Goal: Task Accomplishment & Management: Manage account settings

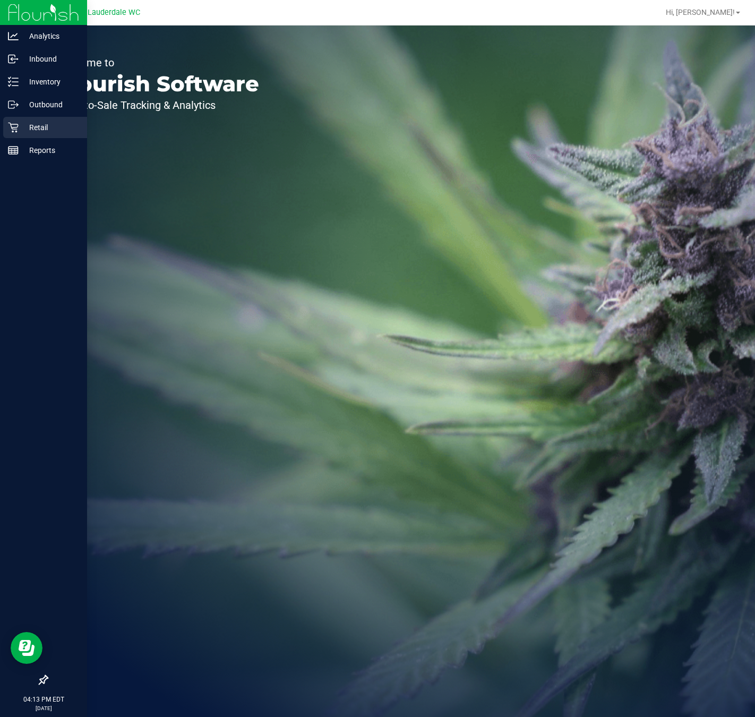
click at [16, 122] on icon at bounding box center [13, 127] width 11 height 11
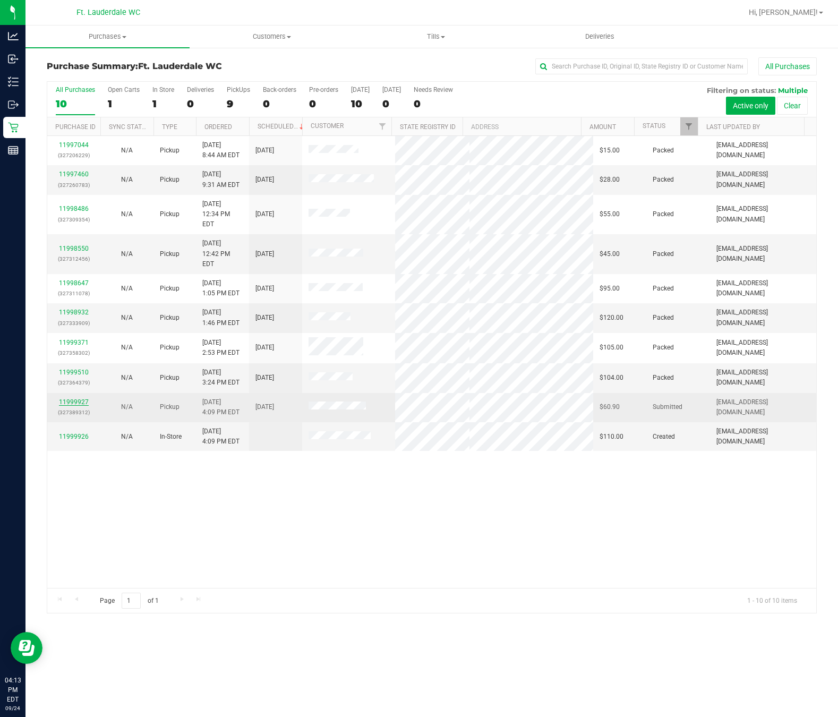
click at [71, 398] on link "11999927" at bounding box center [74, 401] width 30 height 7
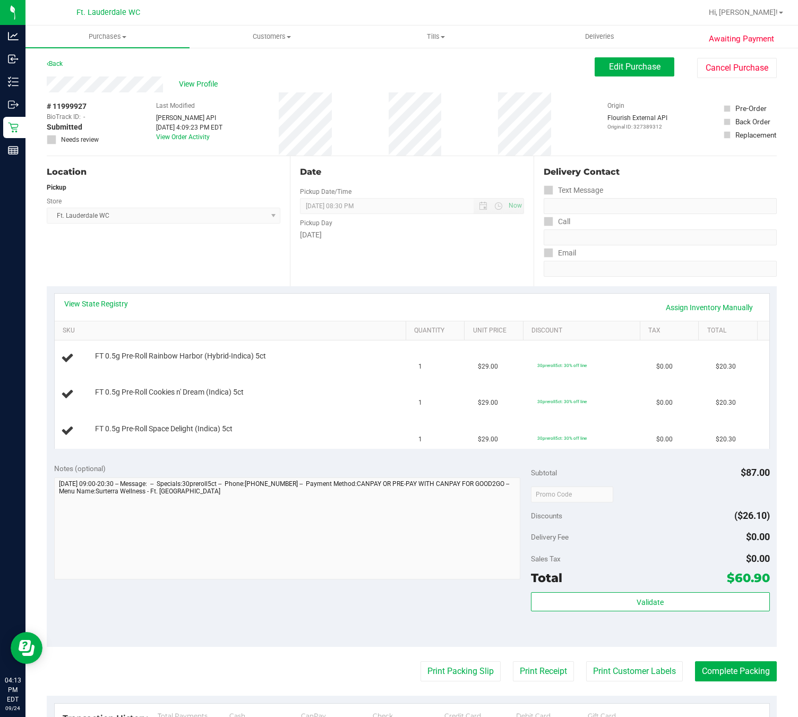
click at [295, 451] on div "View State Registry Assign Inventory Manually SKU Quantity Unit Price Discount …" at bounding box center [412, 370] width 730 height 169
click at [294, 452] on div "View State Registry Assign Inventory Manually SKU Quantity Unit Price Discount …" at bounding box center [412, 370] width 730 height 169
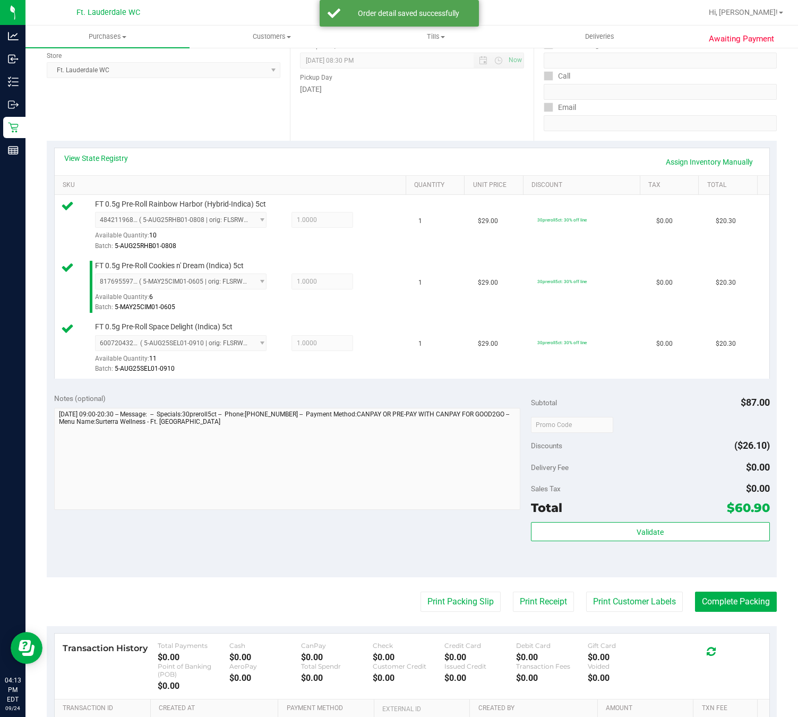
scroll to position [287, 0]
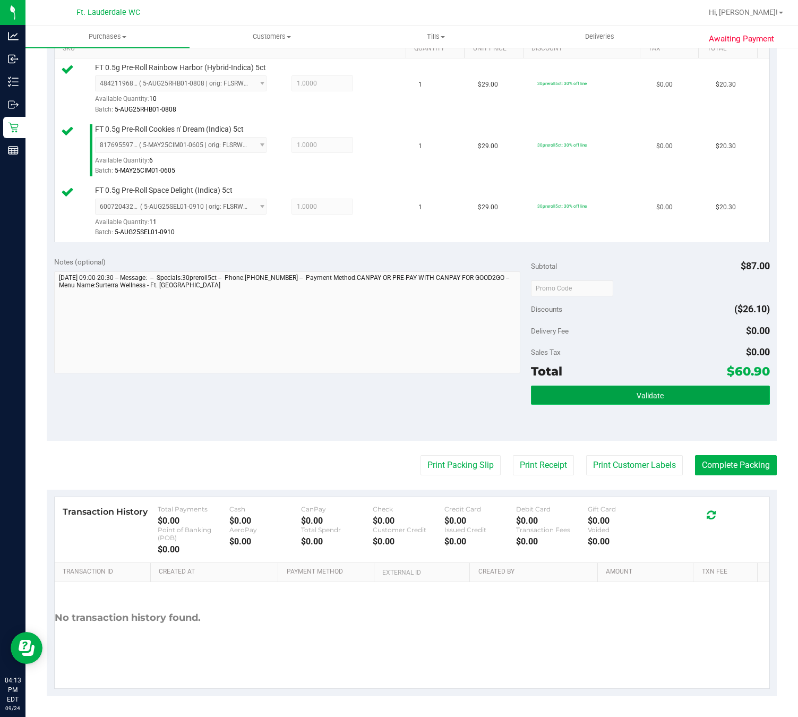
click at [612, 390] on button "Validate" at bounding box center [650, 394] width 238 height 19
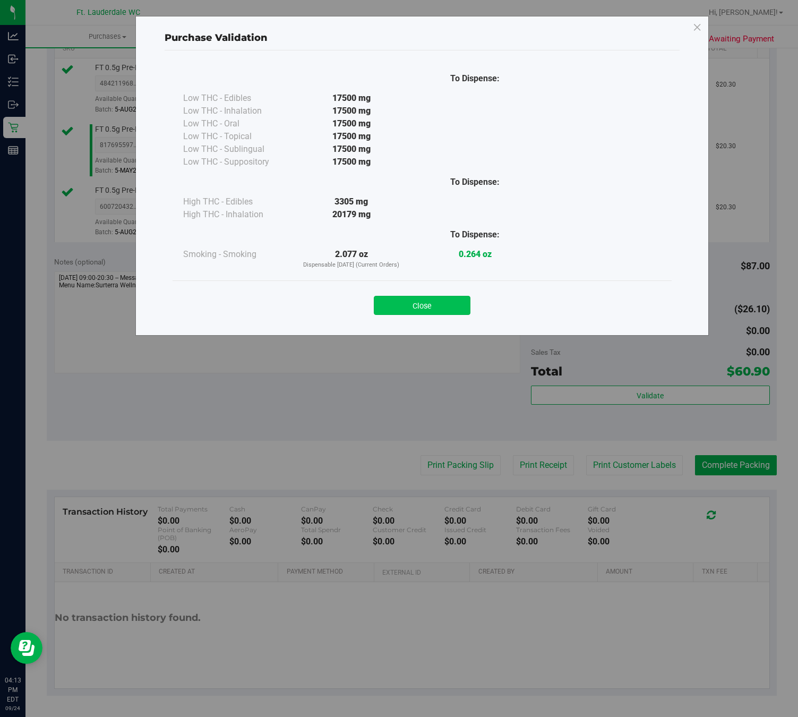
click at [449, 304] on button "Close" at bounding box center [422, 305] width 97 height 19
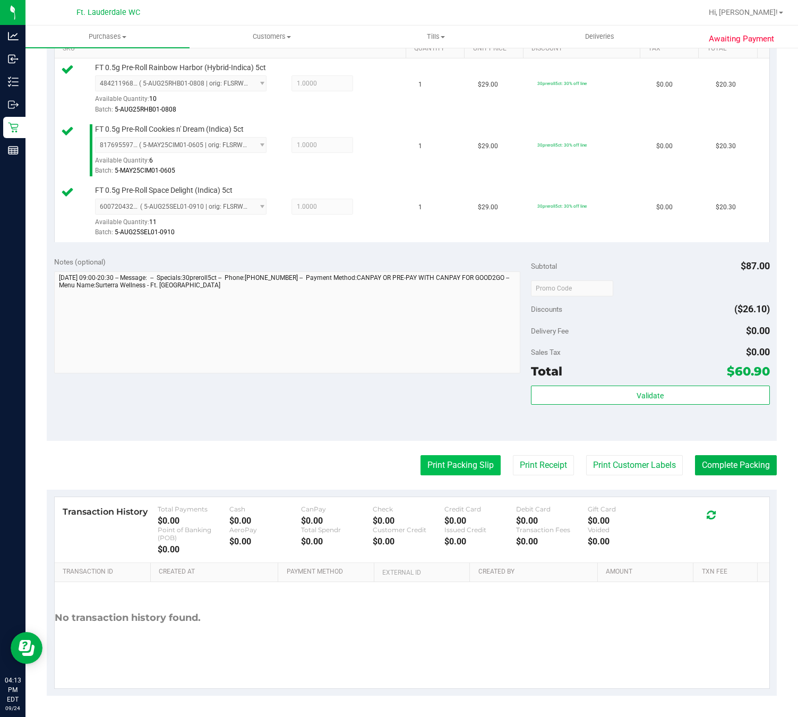
click at [465, 457] on button "Print Packing Slip" at bounding box center [460, 465] width 80 height 20
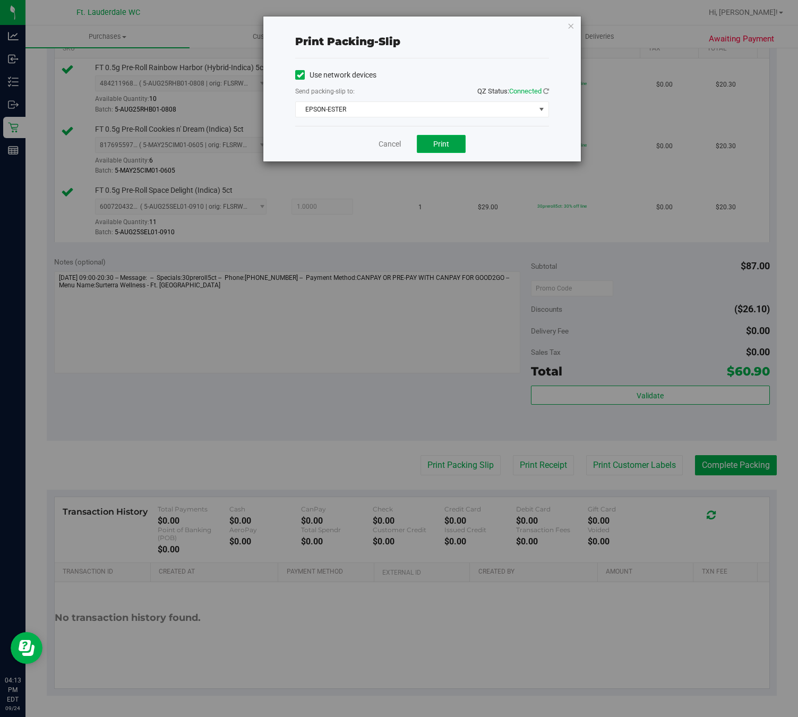
click at [459, 141] on button "Print" at bounding box center [441, 144] width 49 height 18
click at [390, 148] on link "Cancel" at bounding box center [390, 144] width 22 height 11
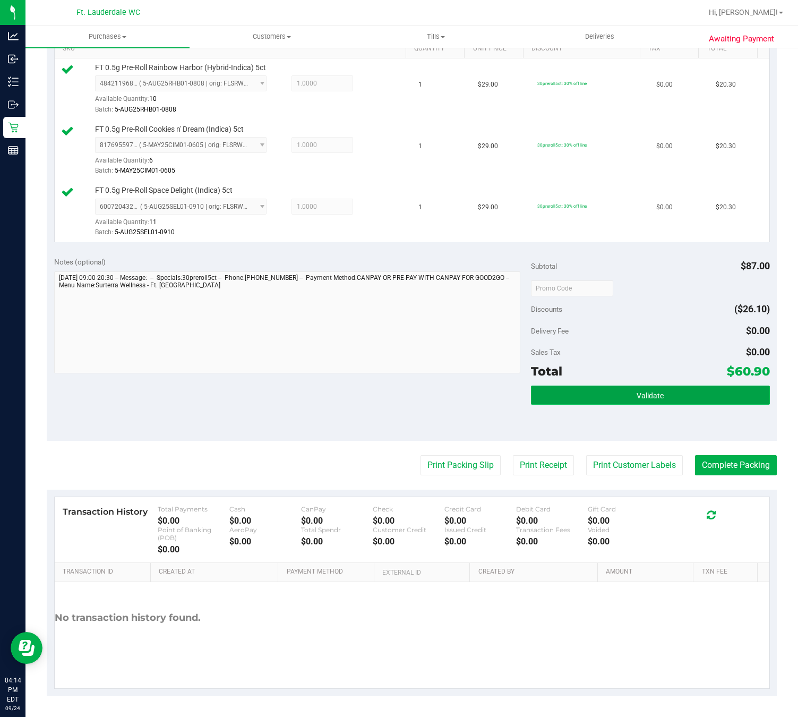
click at [657, 395] on button "Validate" at bounding box center [650, 394] width 238 height 19
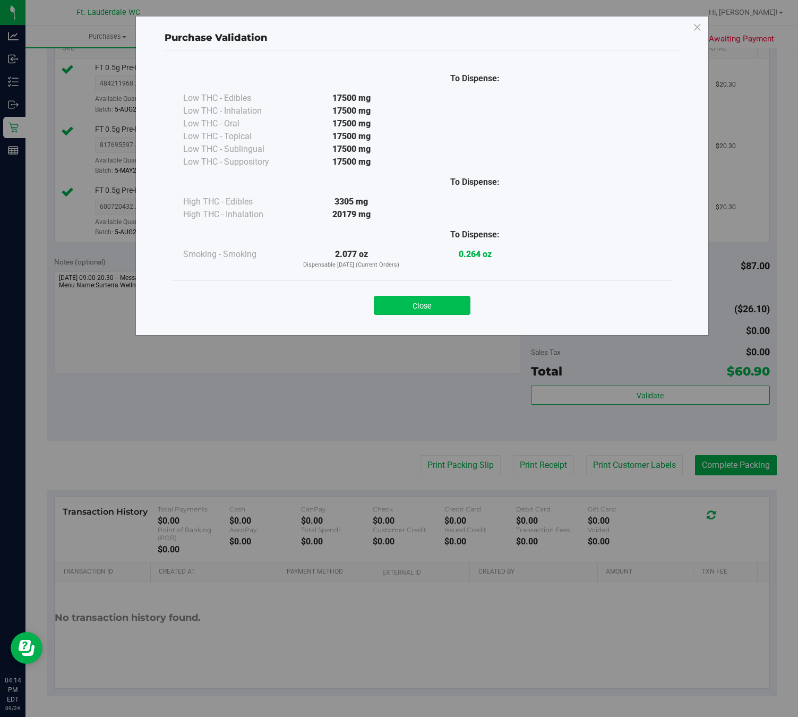
click at [419, 311] on button "Close" at bounding box center [422, 305] width 97 height 19
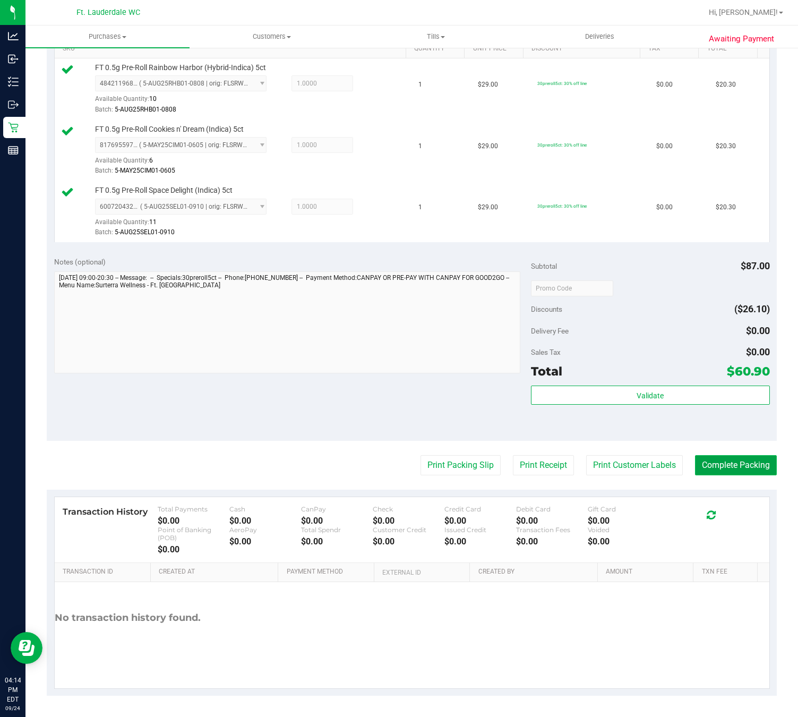
click at [743, 467] on button "Complete Packing" at bounding box center [736, 465] width 82 height 20
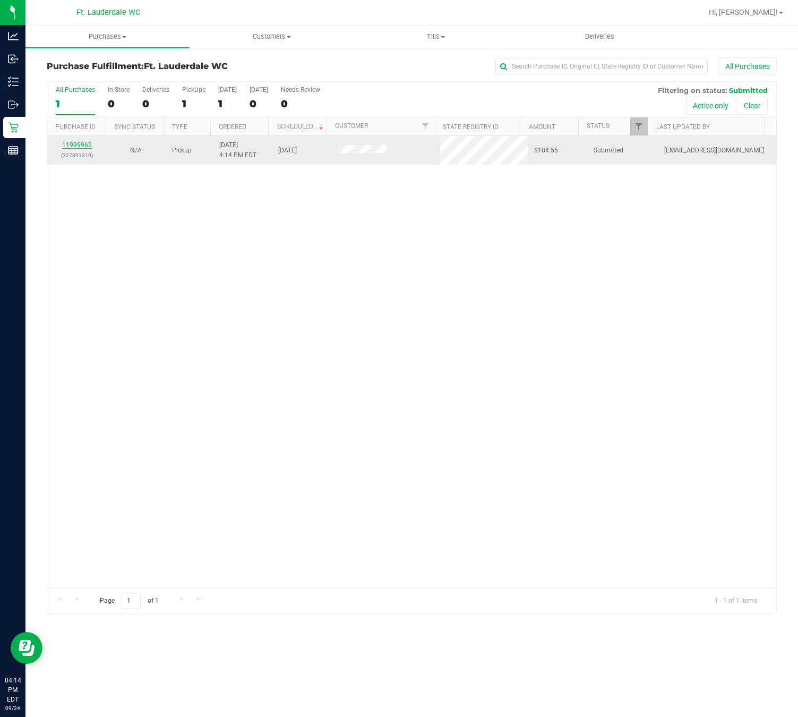
click at [62, 145] on link "11999962" at bounding box center [77, 144] width 30 height 7
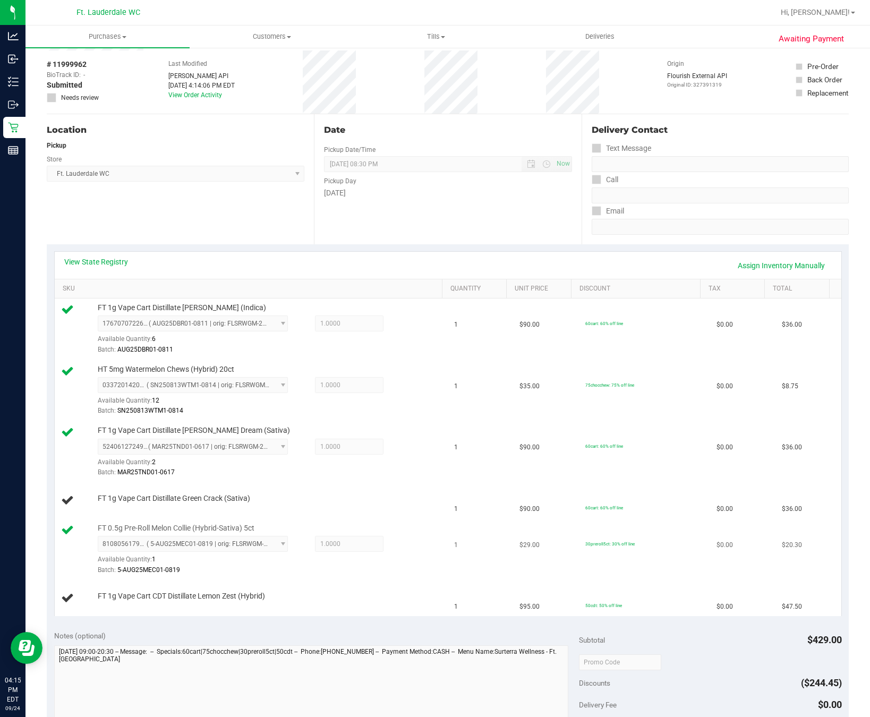
scroll to position [80, 0]
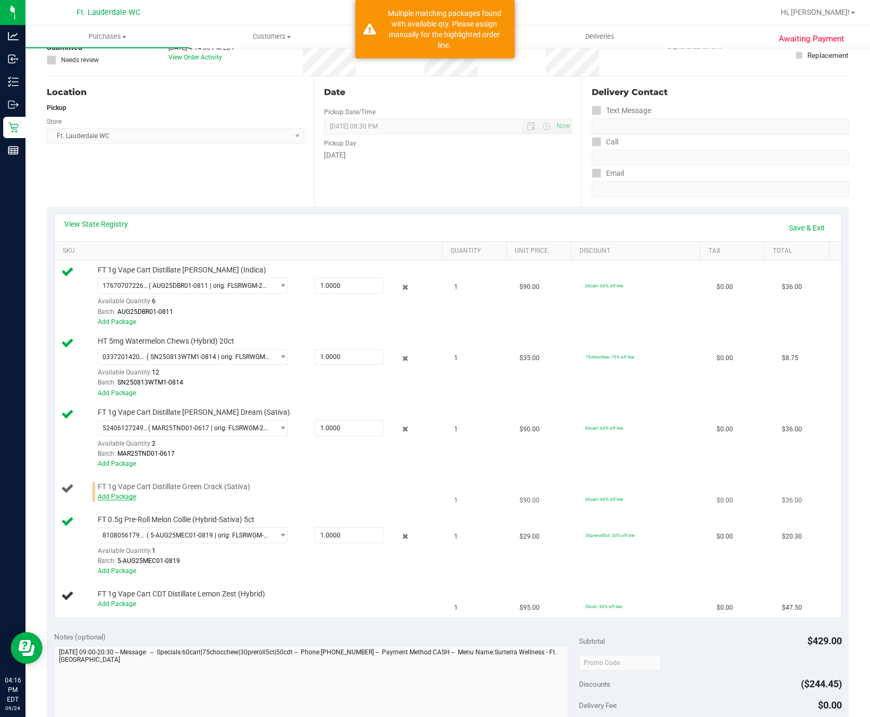
click at [111, 500] on link "Add Package" at bounding box center [117, 496] width 38 height 7
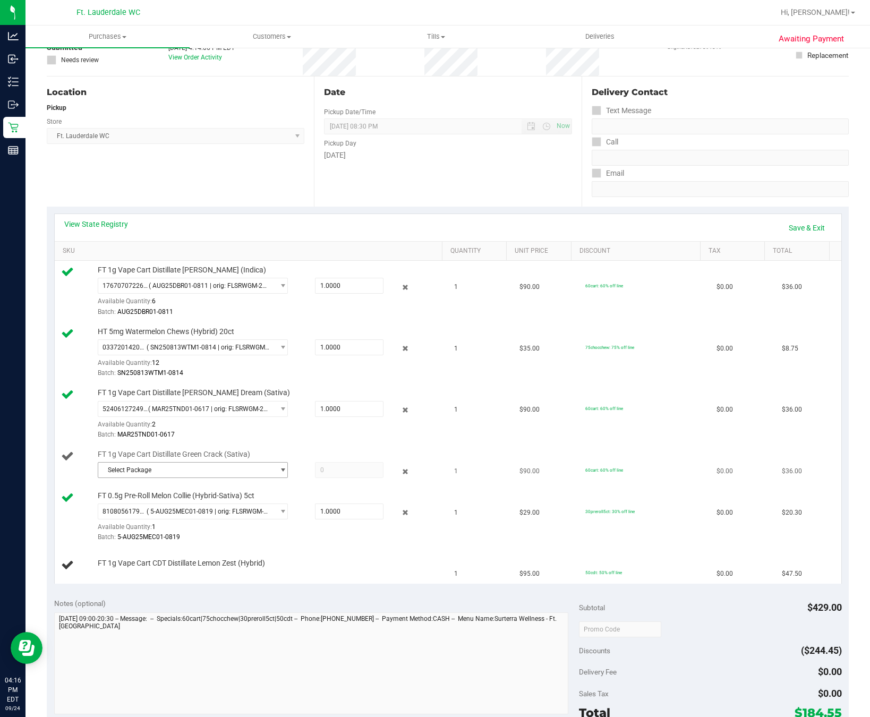
click at [216, 469] on span "Select Package" at bounding box center [185, 469] width 175 height 15
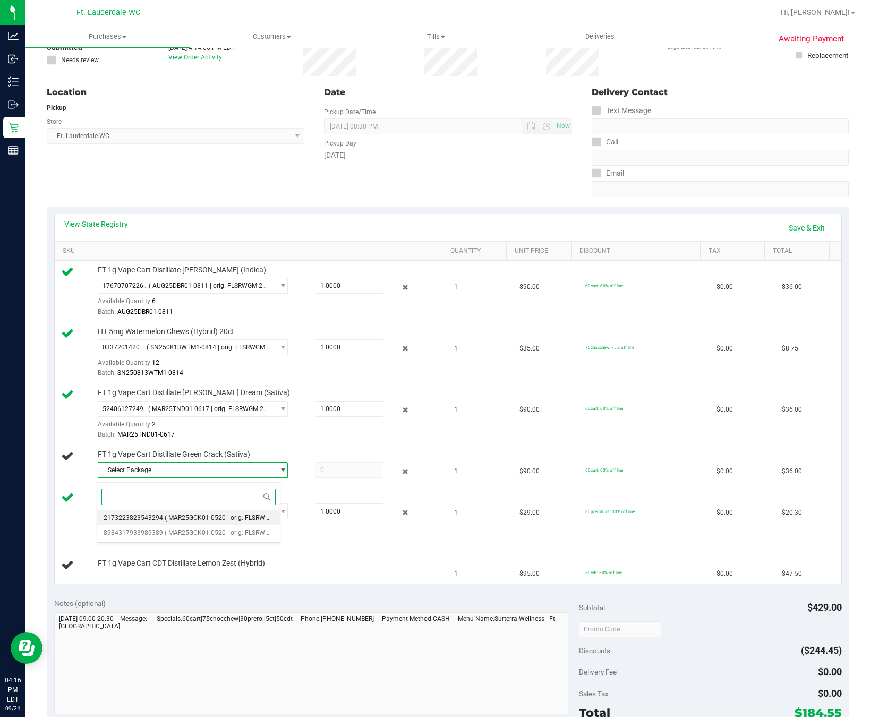
click at [188, 518] on span "( MAR25GCK01-0520 | orig: FLSRWGM-20250527-3226 )" at bounding box center [245, 517] width 161 height 7
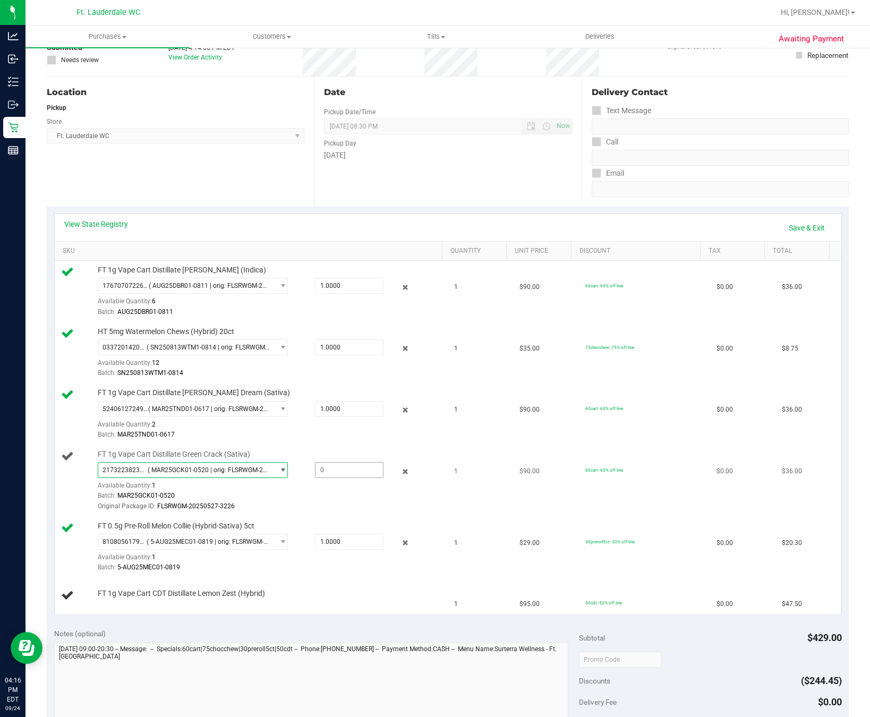
click at [320, 472] on span at bounding box center [349, 470] width 68 height 16
type input "1"
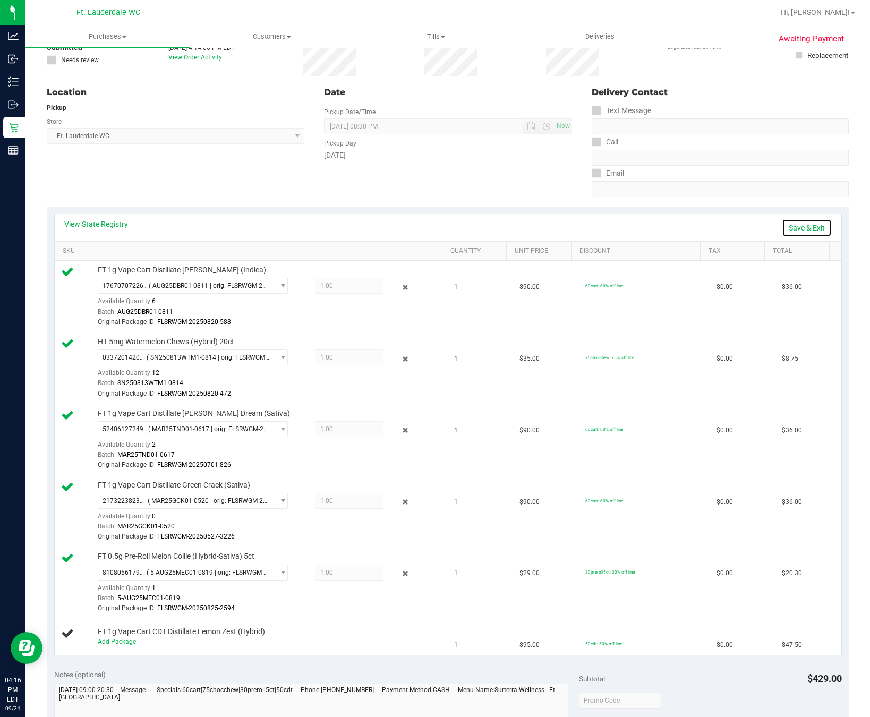
click at [754, 231] on link "Save & Exit" at bounding box center [806, 228] width 50 height 18
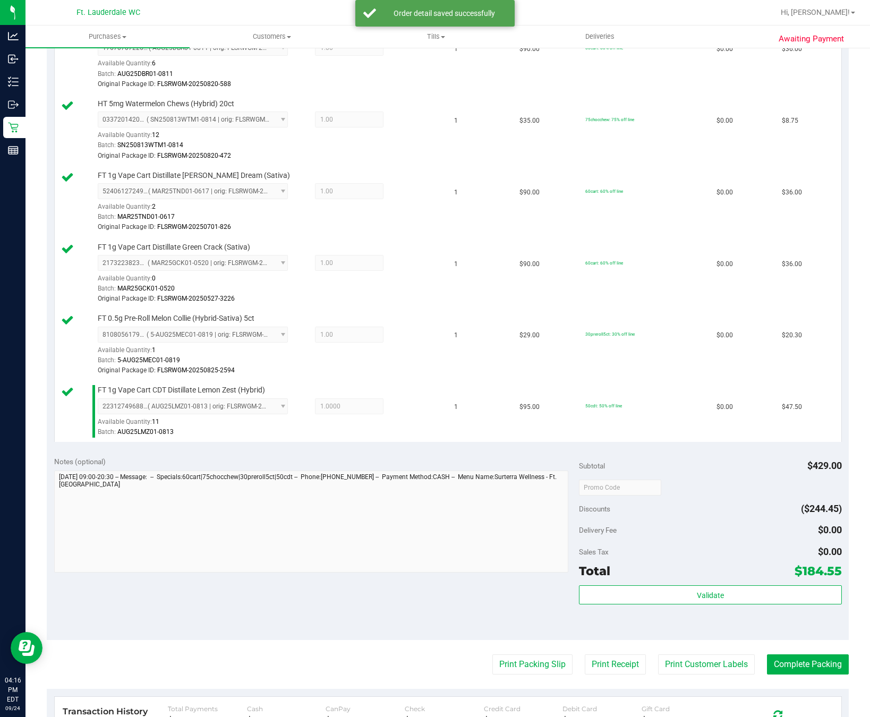
scroll to position [316, 0]
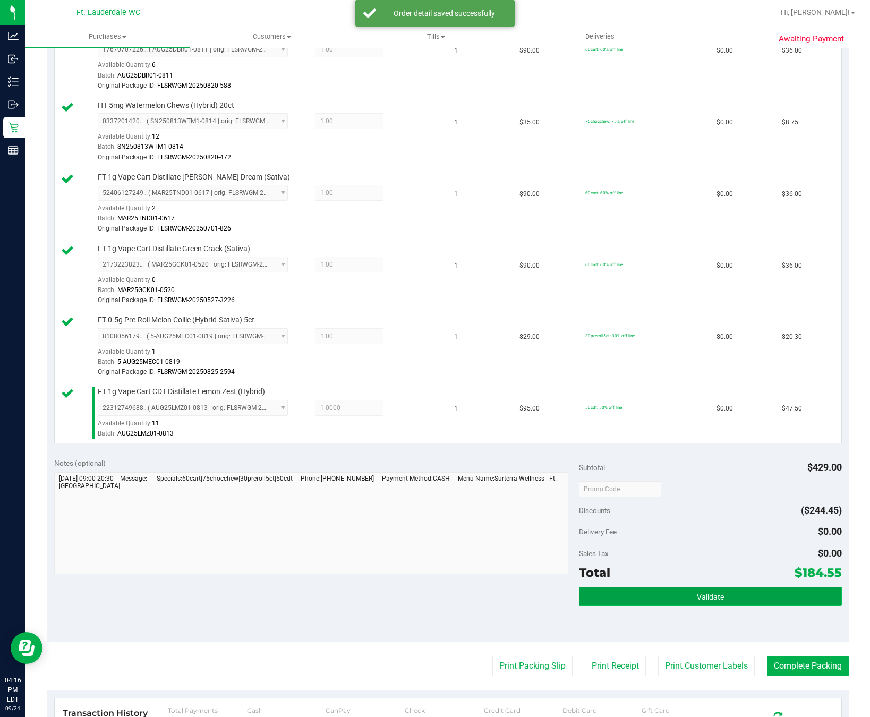
click at [677, 591] on button "Validate" at bounding box center [710, 596] width 262 height 19
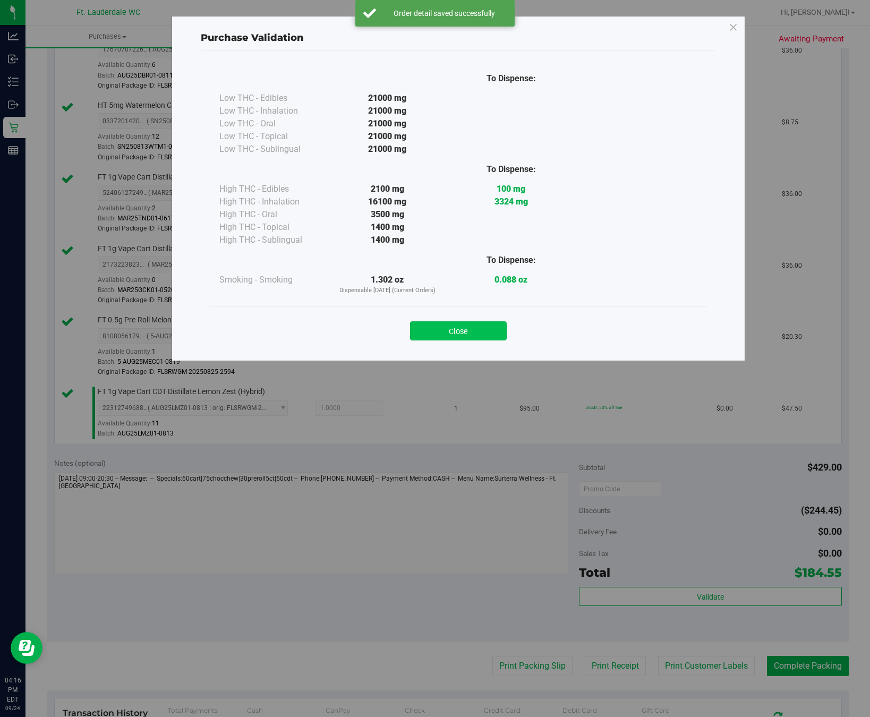
click at [467, 336] on button "Close" at bounding box center [458, 330] width 97 height 19
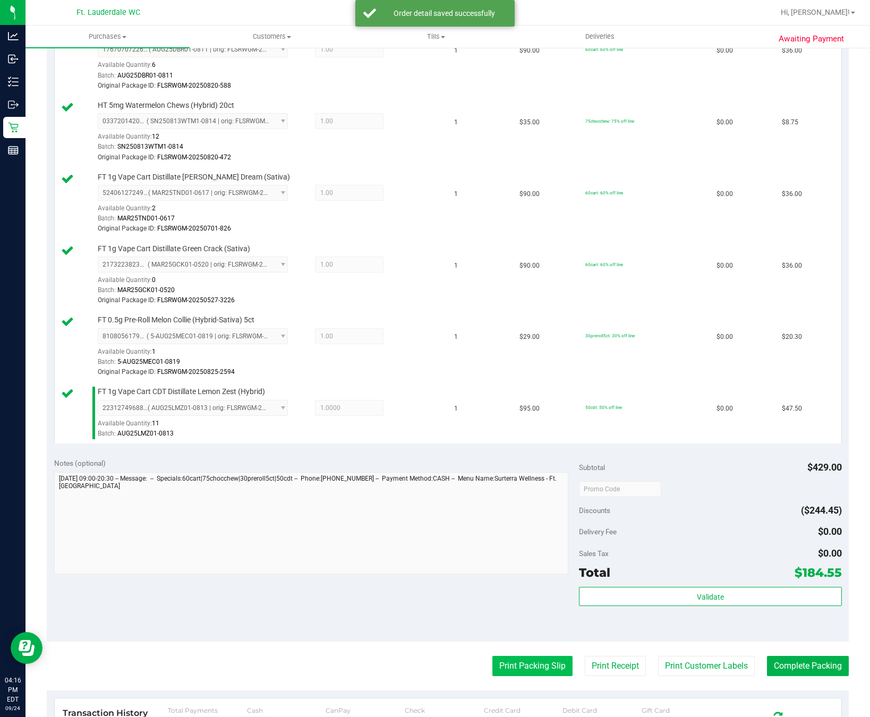
click at [511, 669] on button "Print Packing Slip" at bounding box center [532, 666] width 80 height 20
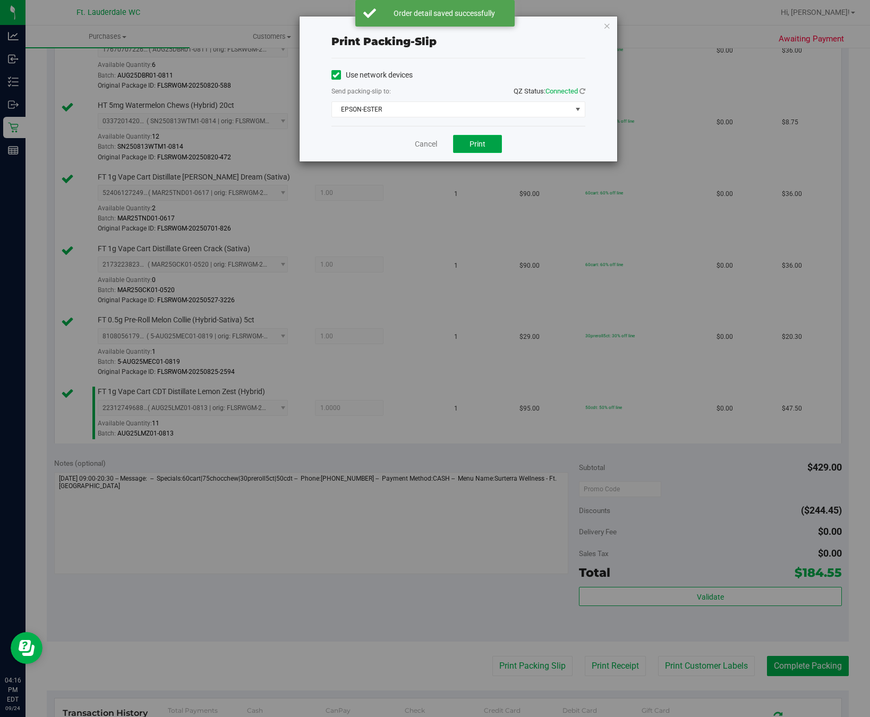
click at [473, 141] on span "Print" at bounding box center [477, 144] width 16 height 8
click at [427, 117] on span "EPSON-ESTER" at bounding box center [451, 109] width 239 height 15
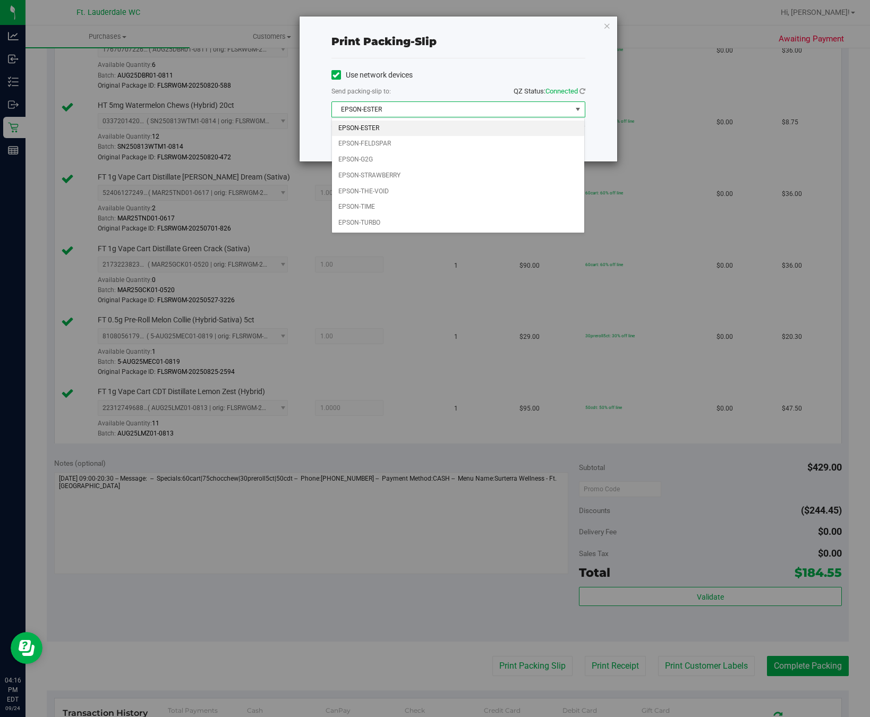
click at [427, 376] on div "Print packing-slip Use network devices Send packing-slip to: QZ Status: Connect…" at bounding box center [439, 358] width 878 height 717
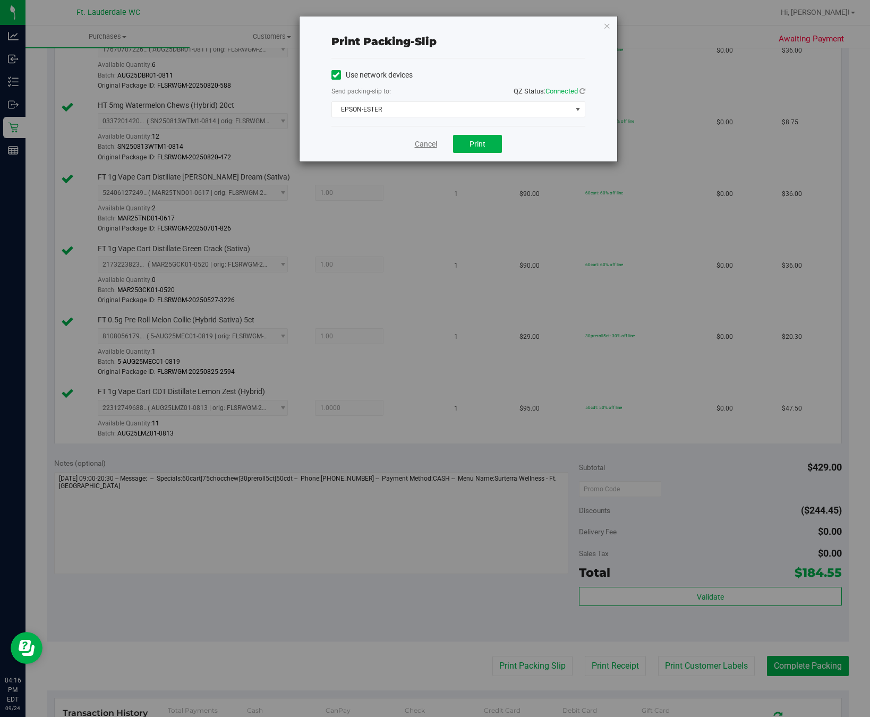
click at [421, 147] on link "Cancel" at bounding box center [426, 144] width 22 height 11
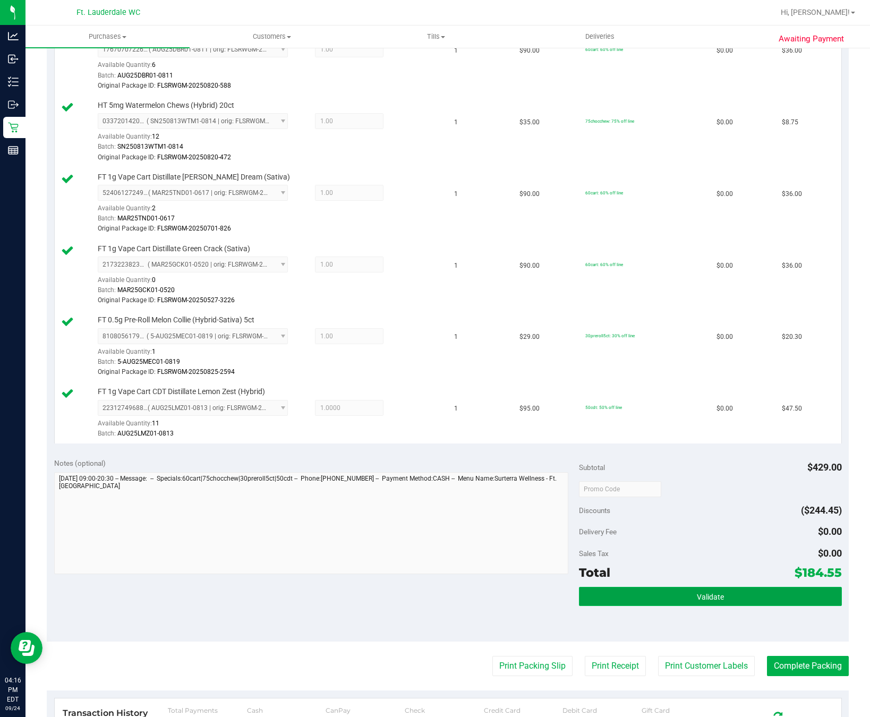
click at [732, 594] on button "Validate" at bounding box center [710, 596] width 262 height 19
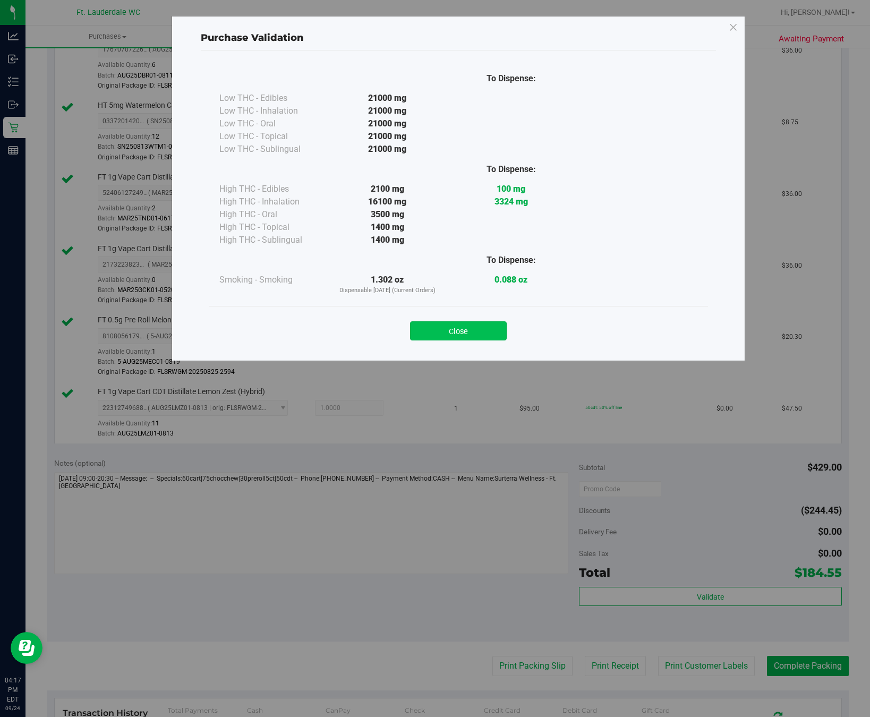
click at [469, 324] on button "Close" at bounding box center [458, 330] width 97 height 19
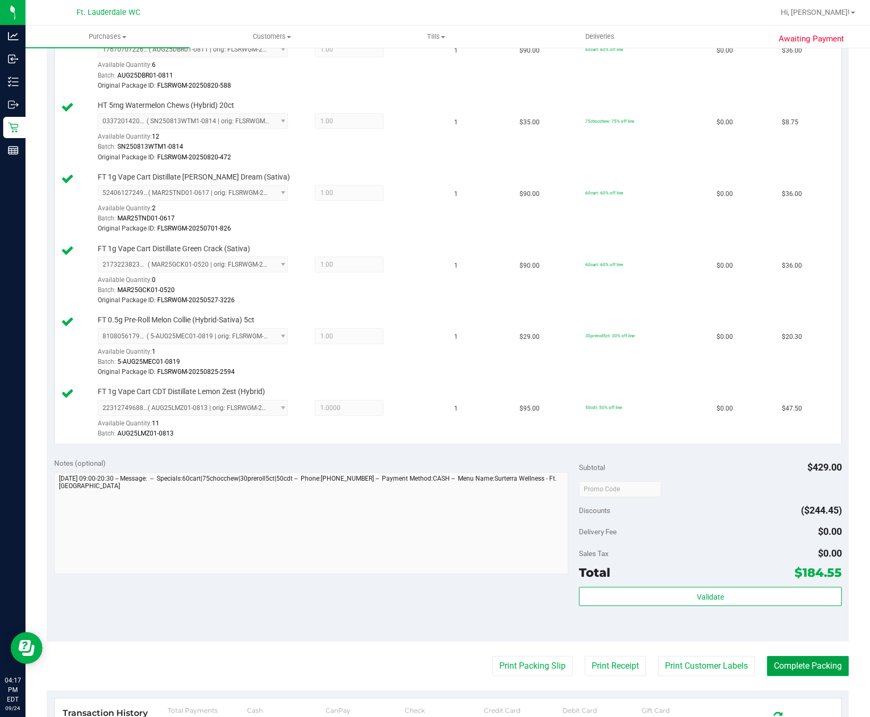
click at [754, 669] on button "Complete Packing" at bounding box center [808, 666] width 82 height 20
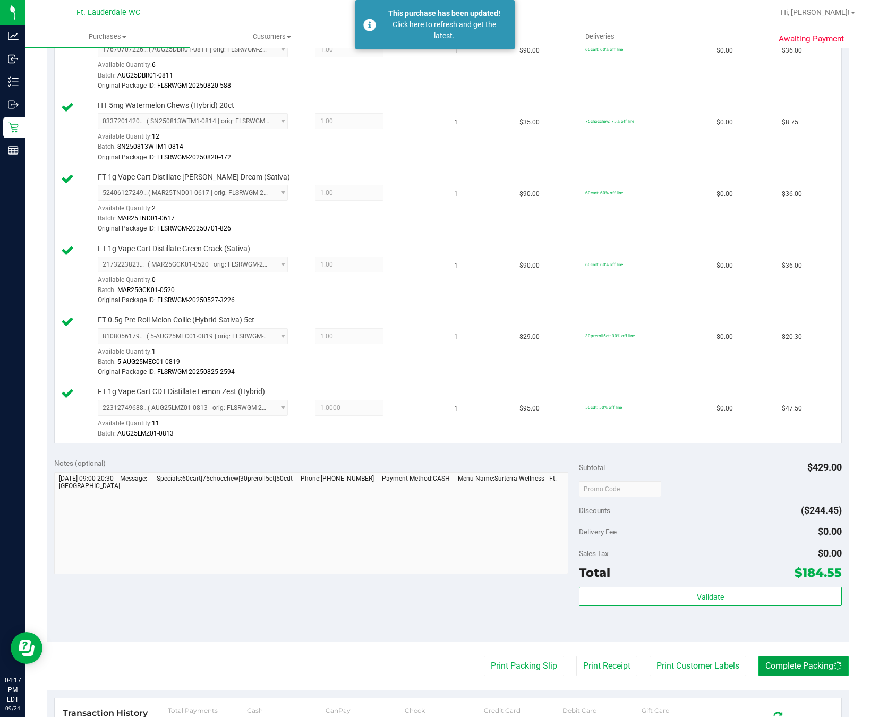
click at [754, 669] on icon at bounding box center [837, 665] width 8 height 8
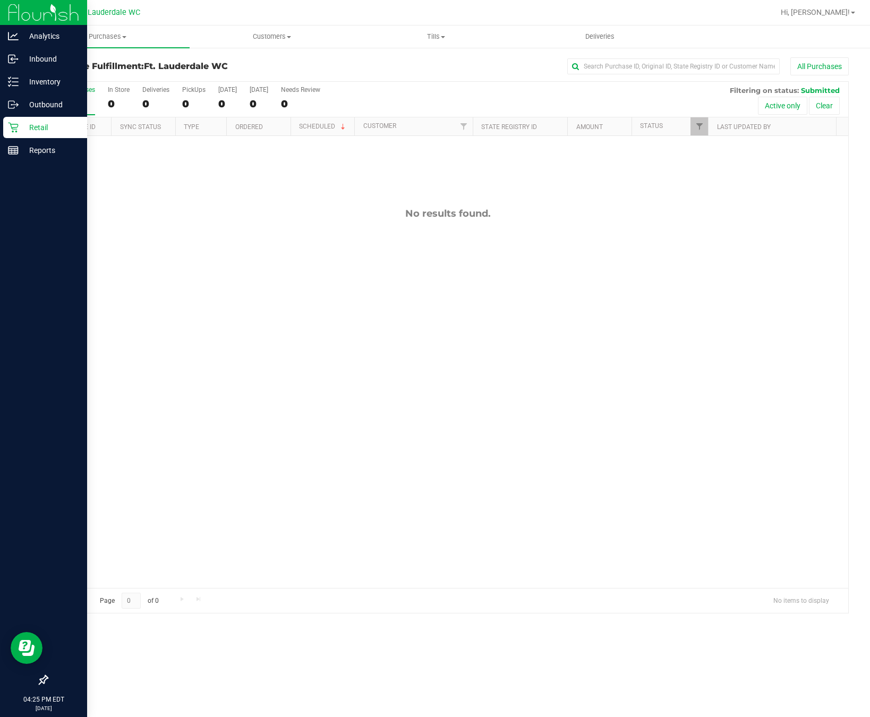
click at [24, 122] on p "Retail" at bounding box center [51, 127] width 64 height 13
